Goal: Transaction & Acquisition: Purchase product/service

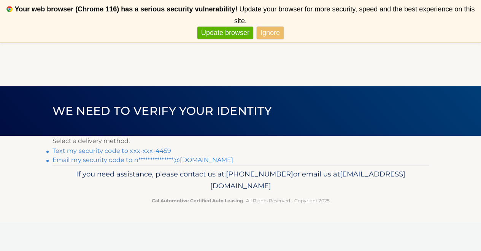
click at [113, 152] on link "Text my security code to xxx-xxx-4459" at bounding box center [112, 150] width 119 height 7
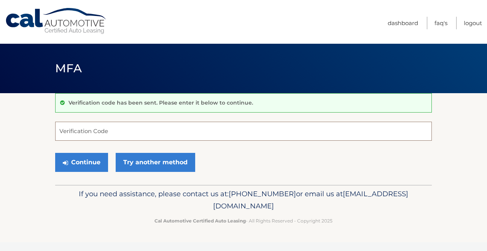
click at [187, 136] on input "Verification Code" at bounding box center [243, 131] width 377 height 19
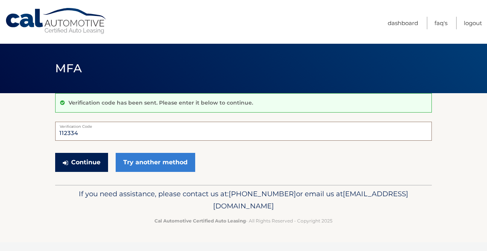
type input "112334"
click at [80, 165] on button "Continue" at bounding box center [81, 162] width 53 height 19
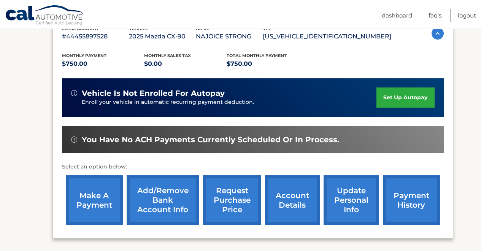
scroll to position [143, 0]
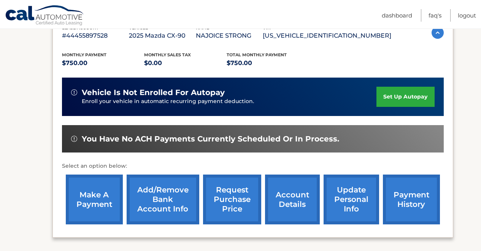
click at [94, 194] on link "make a payment" at bounding box center [94, 200] width 57 height 50
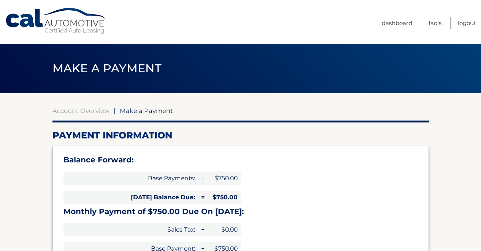
select select "ZWY4YmU4YjQtMDFiZC00NDEyLTkxN2YtZTk0NGNmNTEwM2Ey"
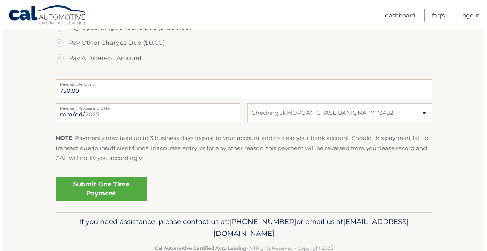
scroll to position [325, 0]
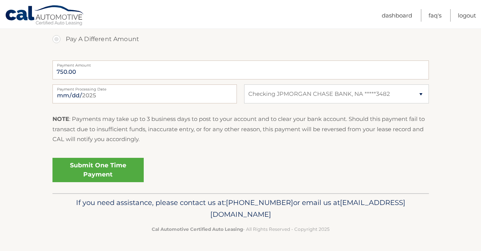
click at [95, 172] on link "Submit One Time Payment" at bounding box center [98, 170] width 91 height 24
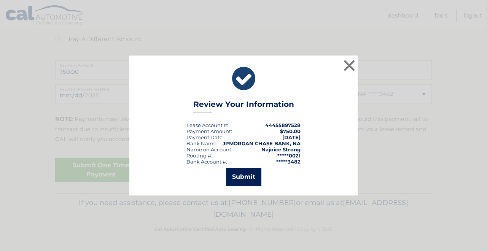
click at [244, 178] on button "Submit" at bounding box center [243, 177] width 35 height 18
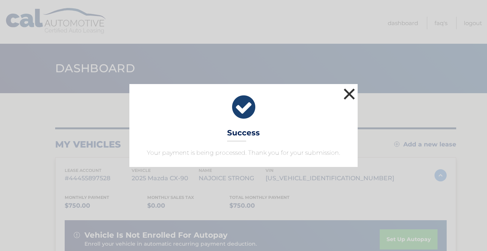
click at [350, 94] on button "×" at bounding box center [349, 93] width 15 height 15
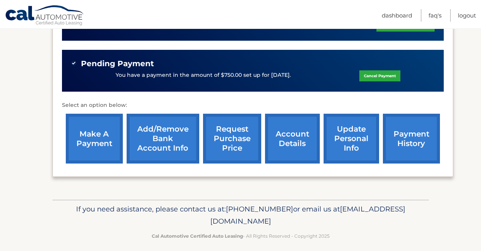
scroll to position [224, 0]
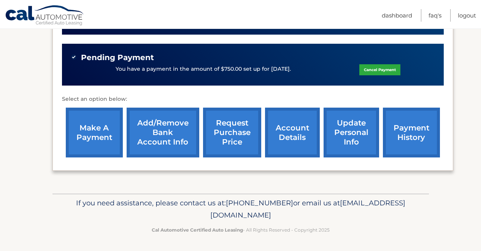
click at [410, 145] on link "payment history" at bounding box center [411, 133] width 57 height 50
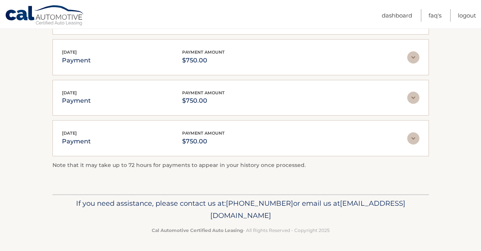
scroll to position [187, 0]
click at [413, 139] on img at bounding box center [414, 138] width 12 height 12
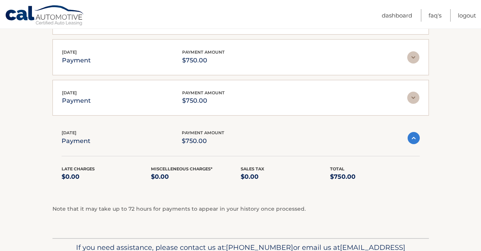
click at [408, 97] on img at bounding box center [414, 98] width 12 height 12
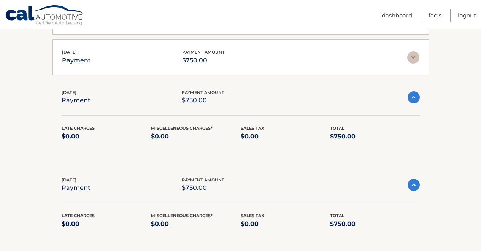
click at [410, 59] on img at bounding box center [414, 57] width 12 height 12
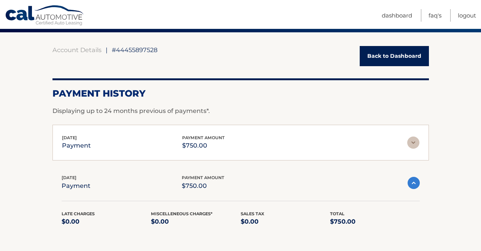
scroll to position [9, 0]
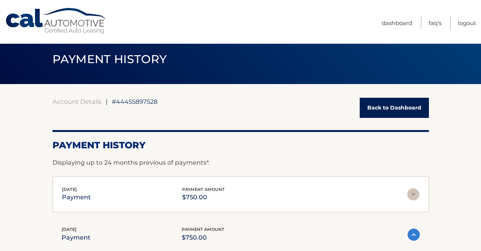
click at [414, 193] on img at bounding box center [414, 194] width 12 height 12
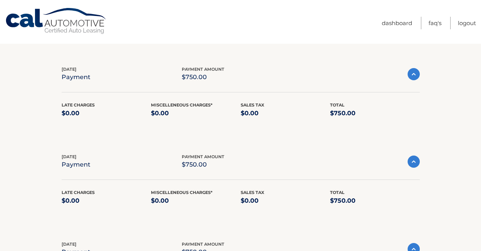
scroll to position [0, 0]
